Goal: Transaction & Acquisition: Book appointment/travel/reservation

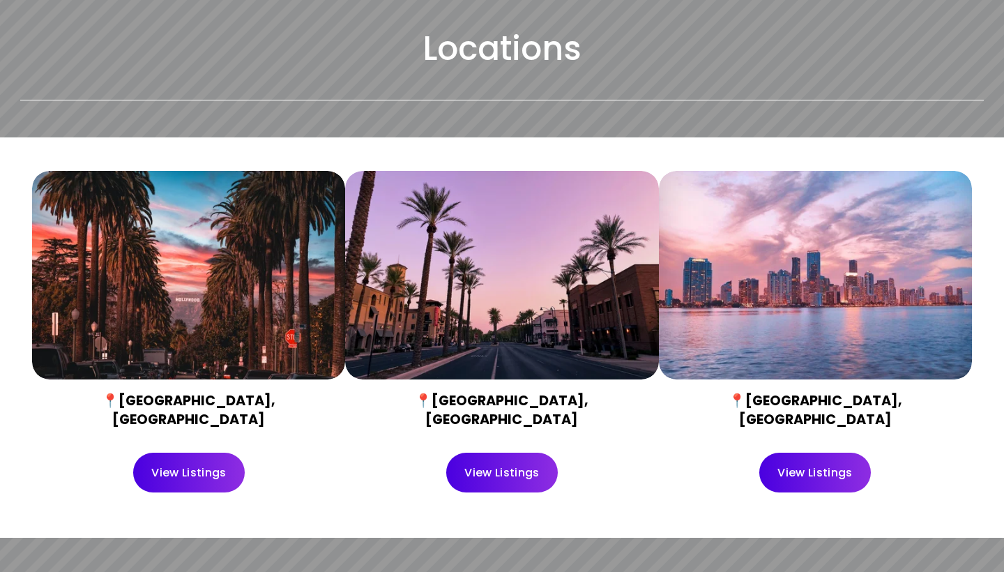
scroll to position [430, 0]
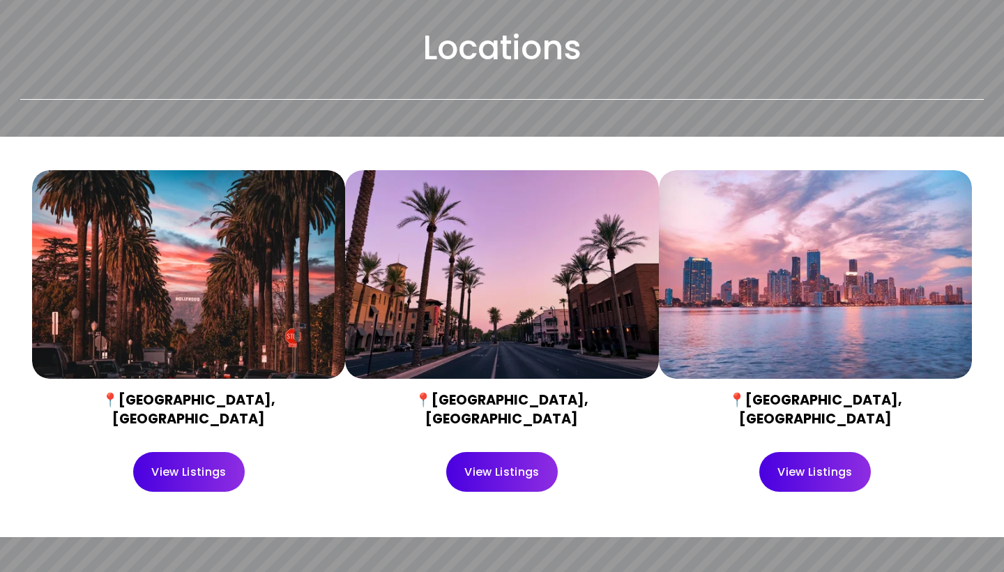
click at [218, 362] on div at bounding box center [188, 274] width 313 height 208
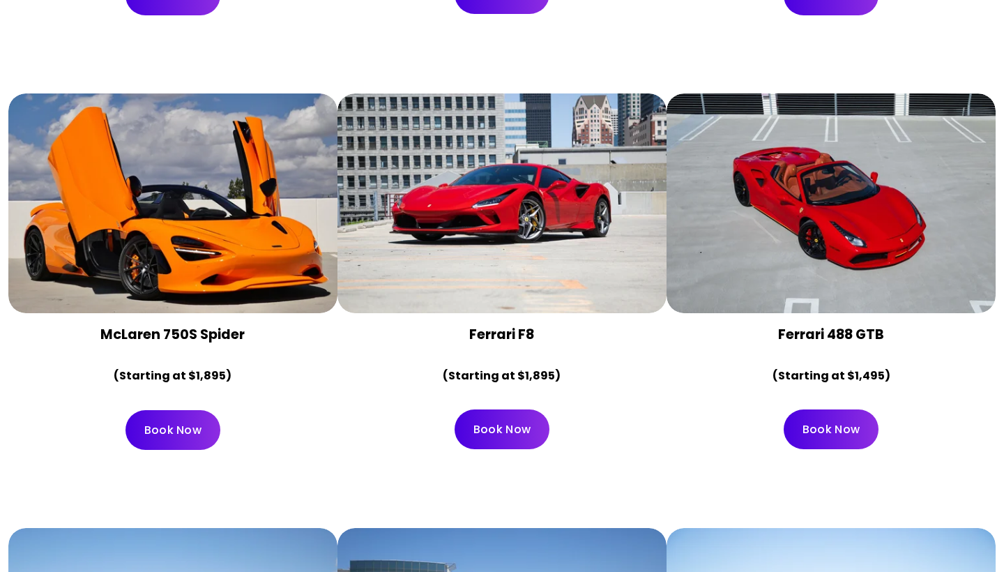
scroll to position [1912, 0]
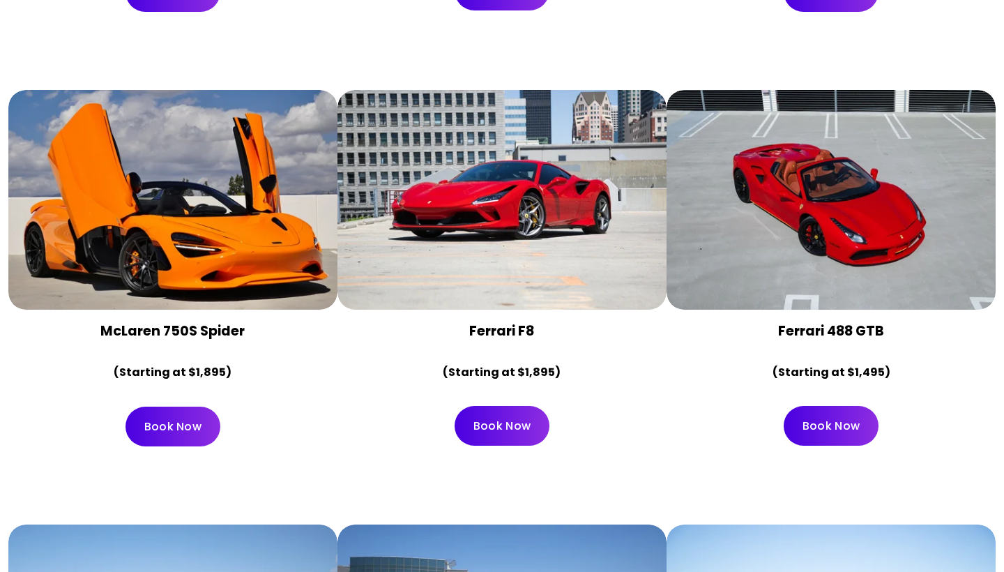
click at [804, 406] on link "Book Now" at bounding box center [830, 426] width 95 height 40
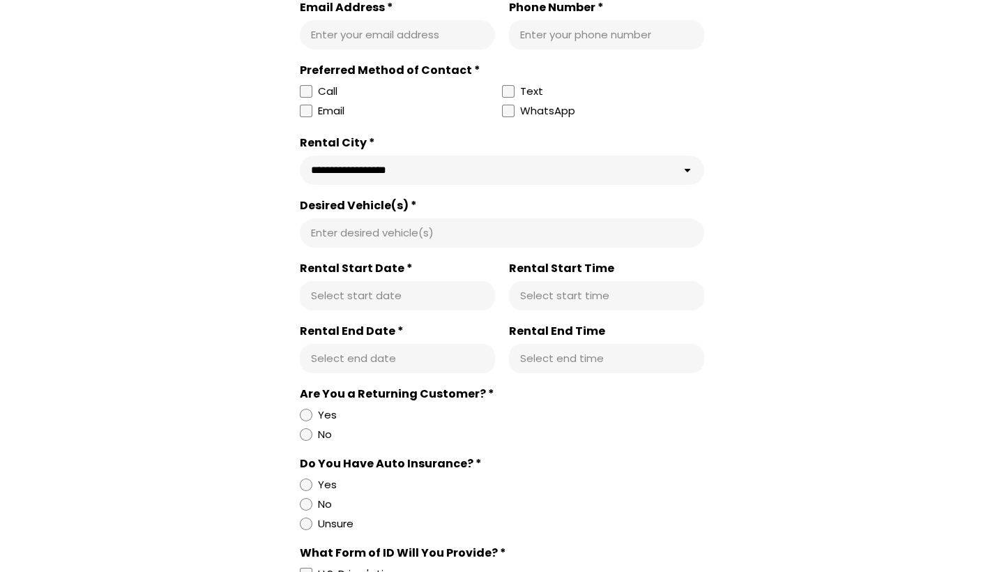
scroll to position [581, 0]
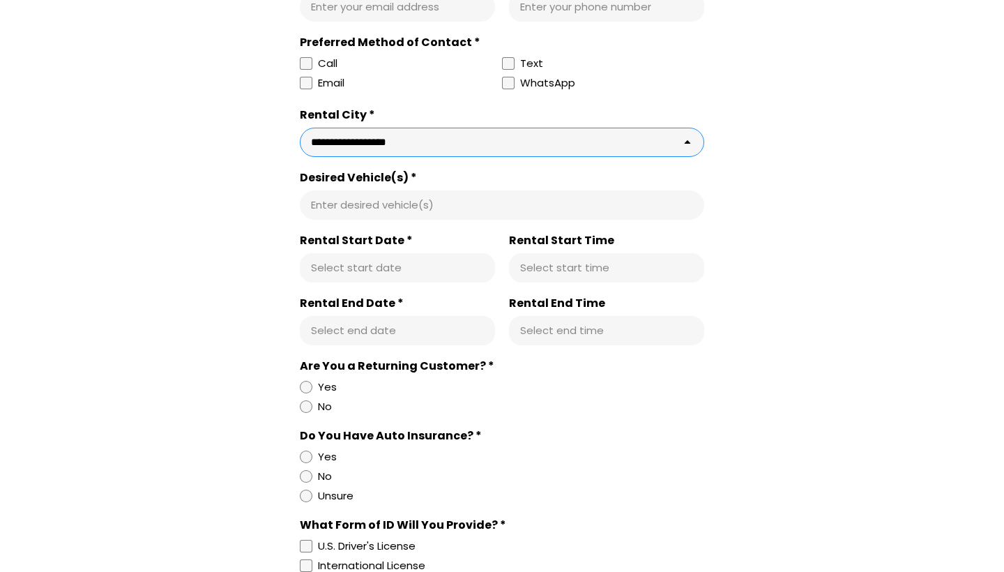
select select "**********"
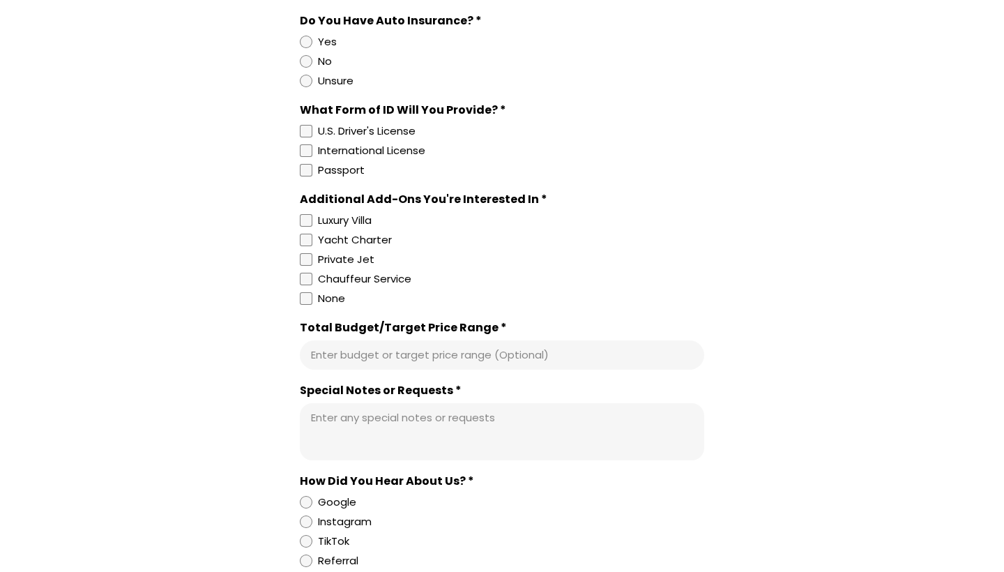
scroll to position [998, 0]
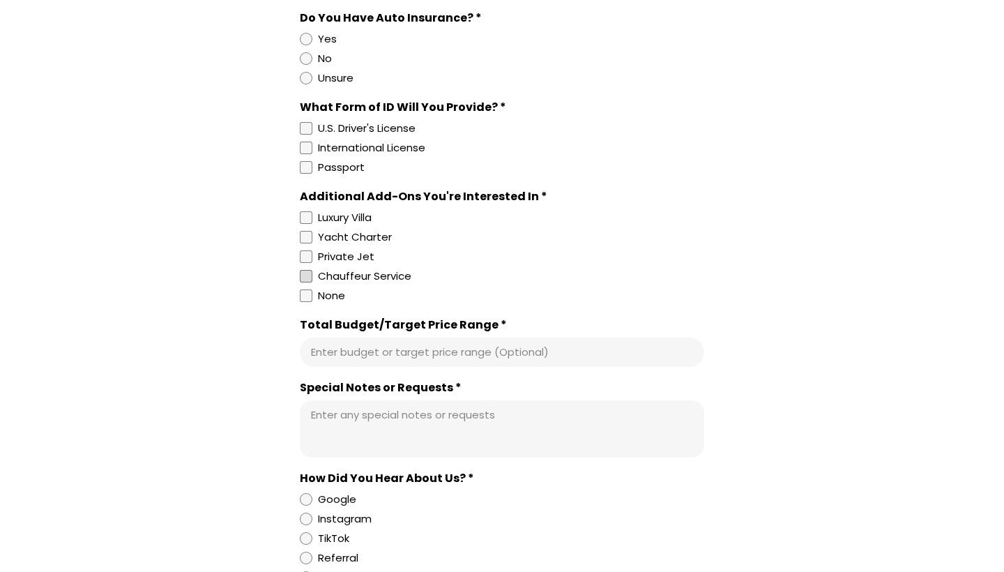
click at [396, 283] on div "Chauffeur Service" at bounding box center [364, 276] width 93 height 17
click at [372, 282] on div "Chauffeur Service" at bounding box center [364, 276] width 93 height 17
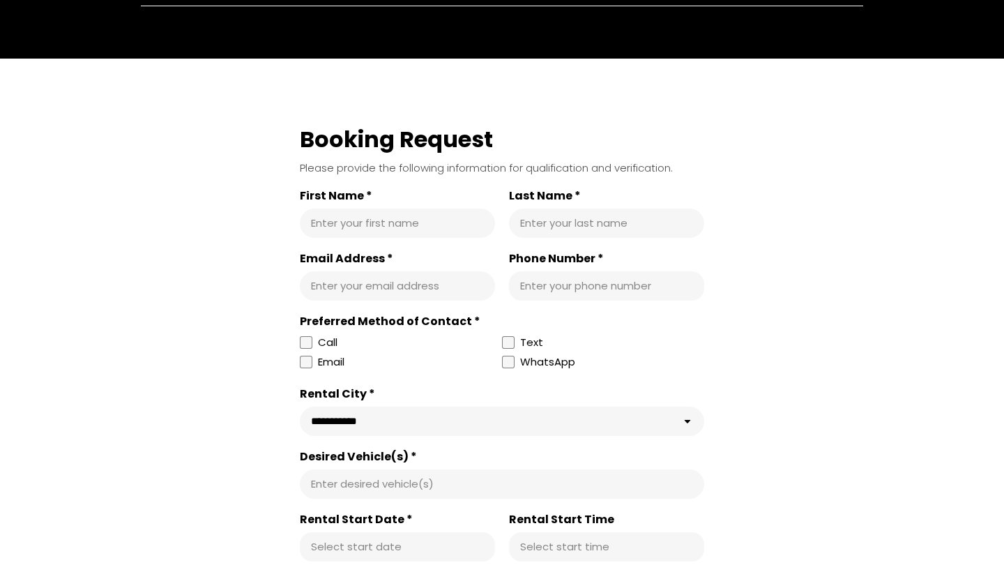
scroll to position [303, 0]
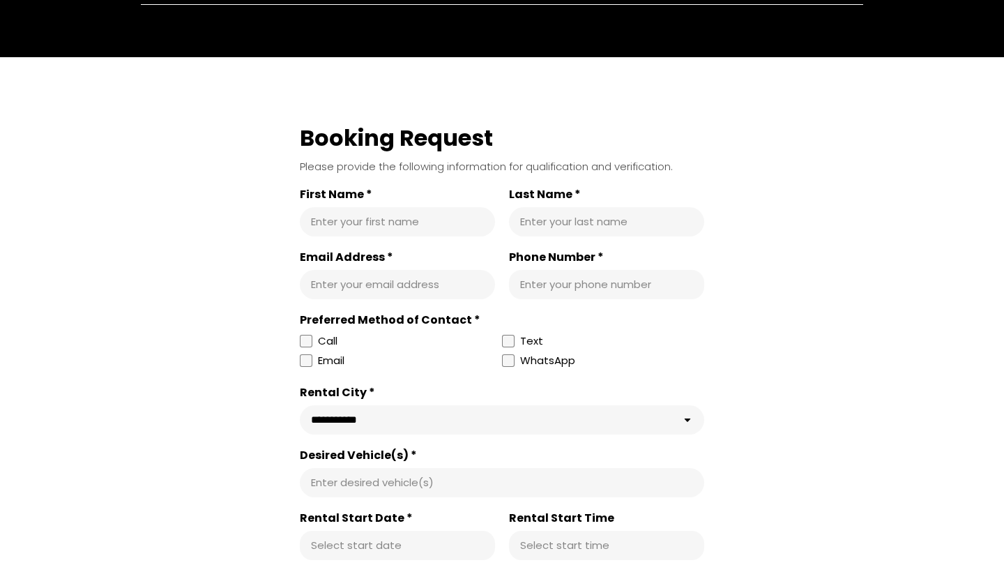
click at [506, 406] on div "**********" at bounding box center [502, 409] width 404 height 49
